Goal: Task Accomplishment & Management: Manage account settings

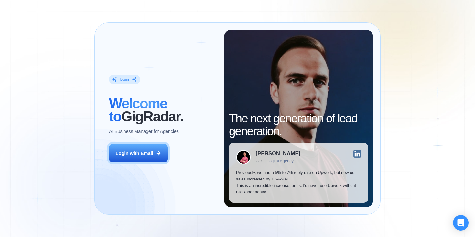
click at [151, 156] on div "Login with Email" at bounding box center [134, 153] width 37 height 6
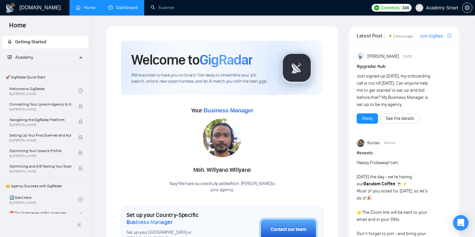
click at [118, 8] on link "Dashboard" at bounding box center [122, 7] width 29 height 5
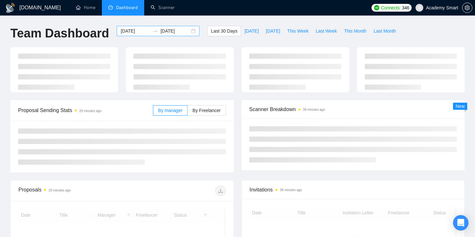
click at [122, 31] on input "[DATE]" at bounding box center [135, 30] width 29 height 7
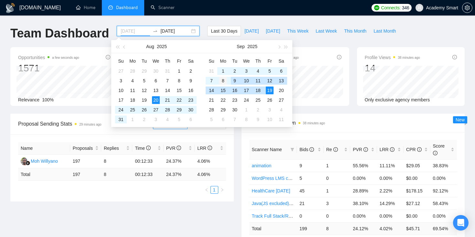
type input "2025-09-08"
click at [222, 79] on div "8" at bounding box center [223, 81] width 8 height 8
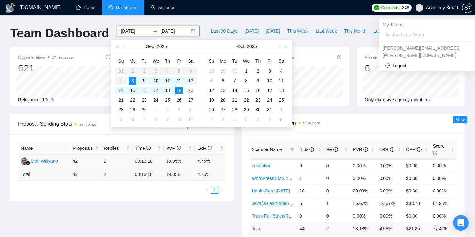
type input "2025-09-19"
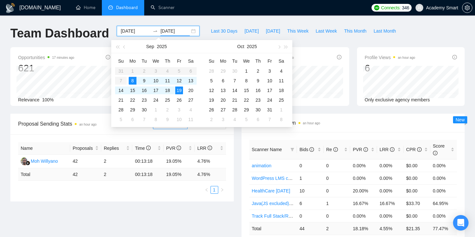
click at [141, 219] on div "Proposal Sending Stats an hour ago By manager By Freelancer Name Proposals Repl…" at bounding box center [237, 189] width 462 height 150
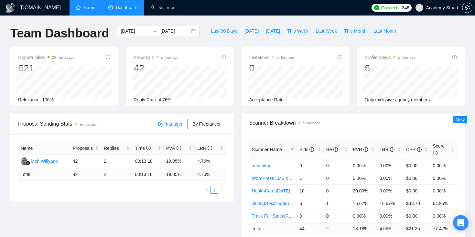
click at [90, 10] on link "Home" at bounding box center [85, 7] width 19 height 5
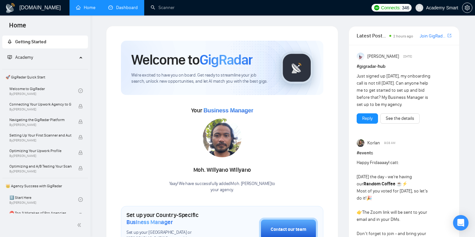
click at [128, 7] on link "Dashboard" at bounding box center [122, 7] width 29 height 5
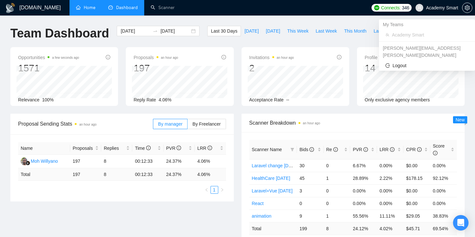
click at [439, 8] on span "Academy Smart" at bounding box center [442, 8] width 32 height 0
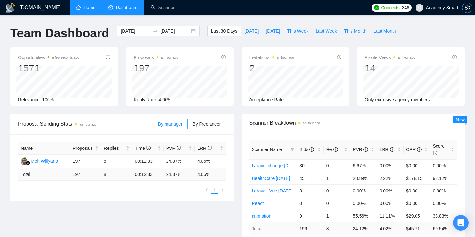
click at [464, 9] on span "setting" at bounding box center [467, 7] width 10 height 5
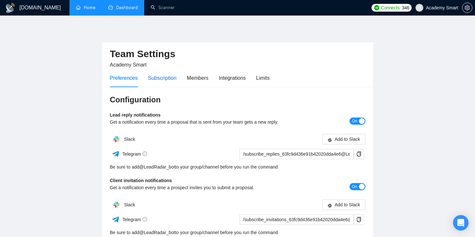
click at [164, 76] on div "Subscription" at bounding box center [162, 78] width 28 height 8
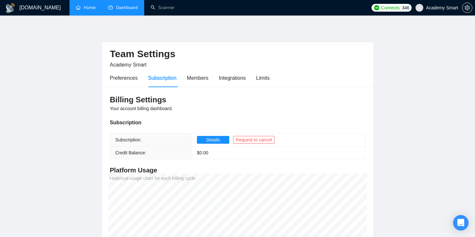
scroll to position [55, 0]
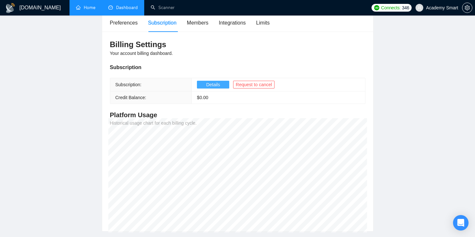
click at [216, 86] on span "Details" at bounding box center [213, 84] width 14 height 7
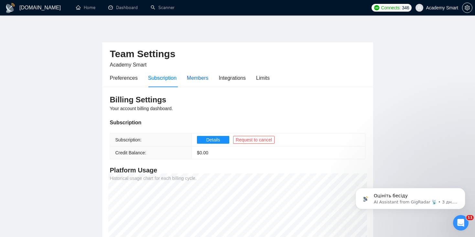
click at [197, 78] on div "Members" at bounding box center [198, 78] width 22 height 8
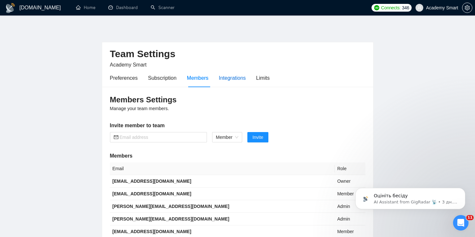
click at [228, 76] on div "Integrations" at bounding box center [232, 78] width 27 height 8
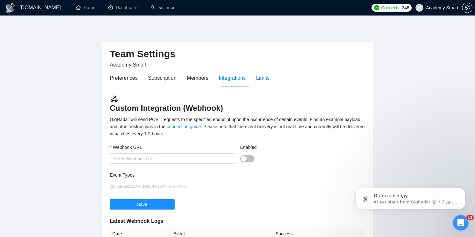
click at [268, 78] on div "Limits" at bounding box center [263, 78] width 14 height 8
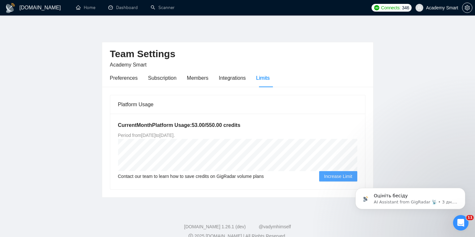
click at [34, 10] on h1 "GigRadar.io" at bounding box center [39, 8] width 41 height 16
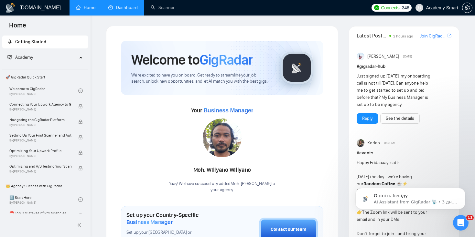
click at [123, 7] on link "Dashboard" at bounding box center [122, 7] width 29 height 5
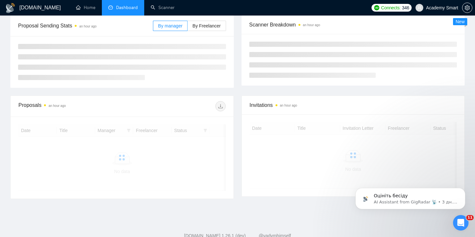
scroll to position [86, 0]
